Goal: Transaction & Acquisition: Purchase product/service

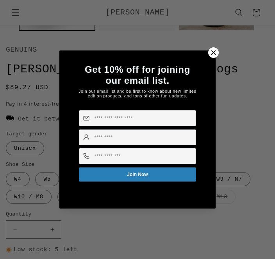
scroll to position [224, 0]
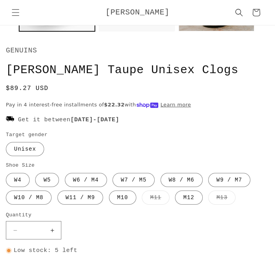
click at [216, 57] on p "GENUINS" at bounding box center [138, 50] width 264 height 13
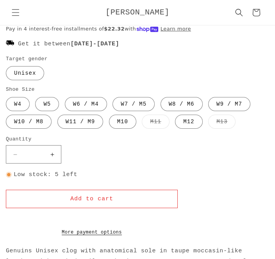
scroll to position [299, 0]
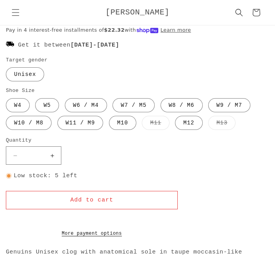
click at [168, 112] on label "W8 / M6 Variant sold out or unavailable" at bounding box center [182, 105] width 42 height 14
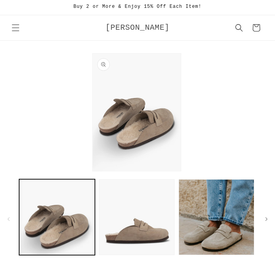
click at [146, 27] on span "[PERSON_NAME]" at bounding box center [138, 27] width 64 height 9
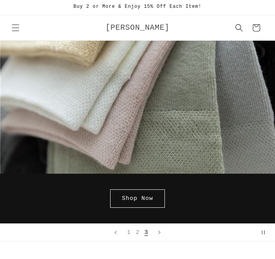
scroll to position [0, 551]
click at [145, 201] on link "Shop Now" at bounding box center [137, 198] width 55 height 18
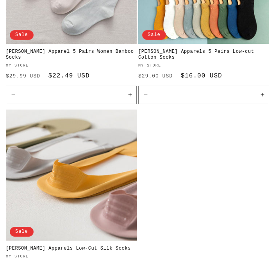
scroll to position [583, 0]
